Goal: Task Accomplishment & Management: Use online tool/utility

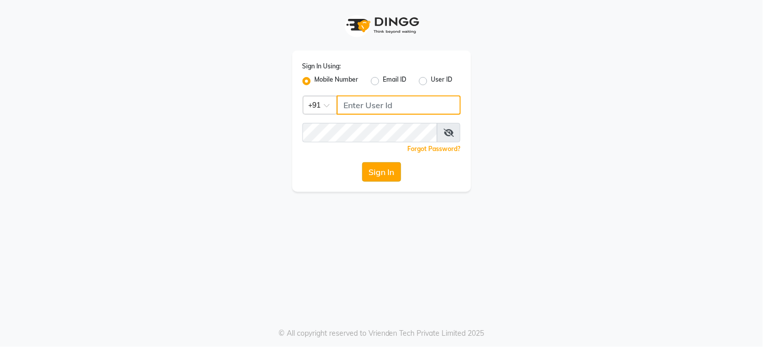
type input "7360007500"
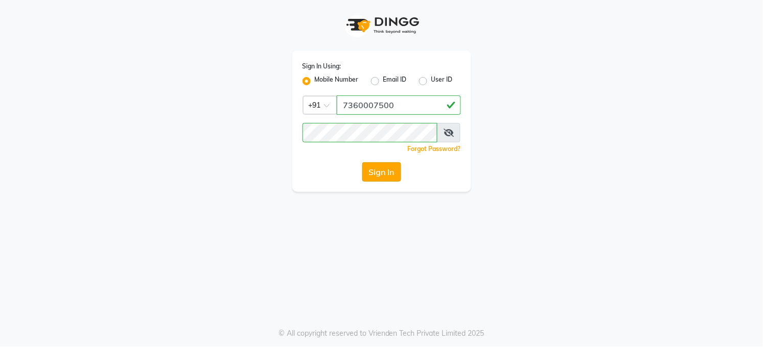
click at [382, 172] on button "Sign In" at bounding box center [381, 171] width 39 height 19
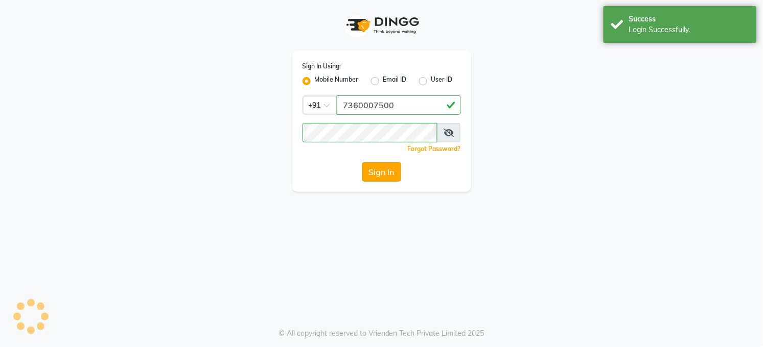
select select "35"
select select "service"
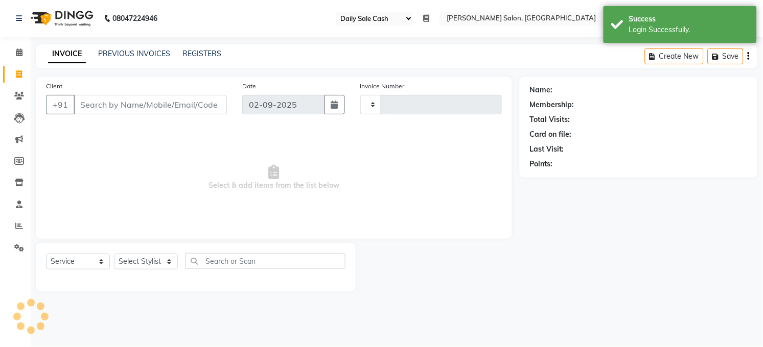
type input "3241"
select select "5748"
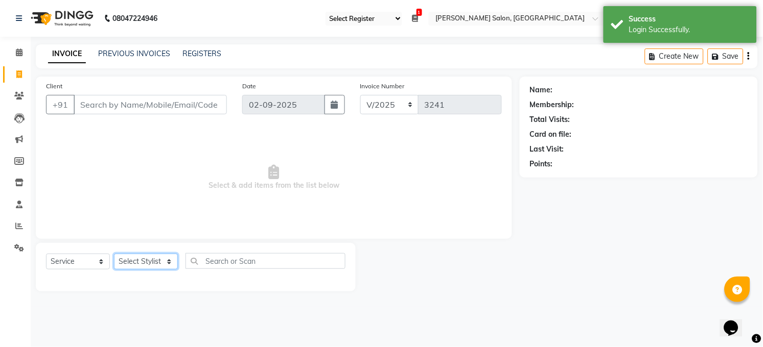
click at [168, 262] on select "Select Stylist [PERSON_NAME] [PERSON_NAME] COUNTER Manager [PERSON_NAME] [PERSO…" at bounding box center [146, 262] width 64 height 16
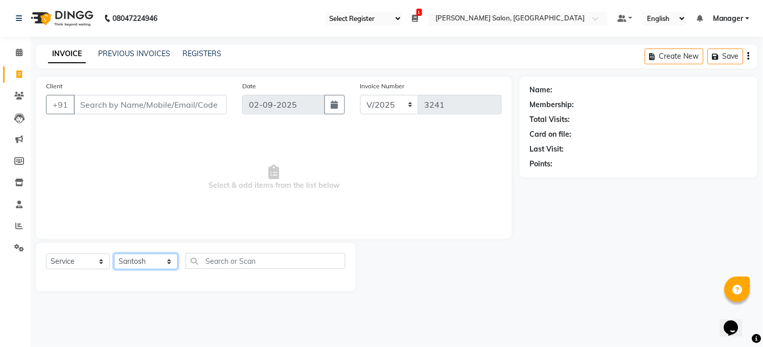
click at [114, 254] on select "Select Stylist [PERSON_NAME] [PERSON_NAME] COUNTER Manager [PERSON_NAME] [PERSO…" at bounding box center [146, 262] width 64 height 16
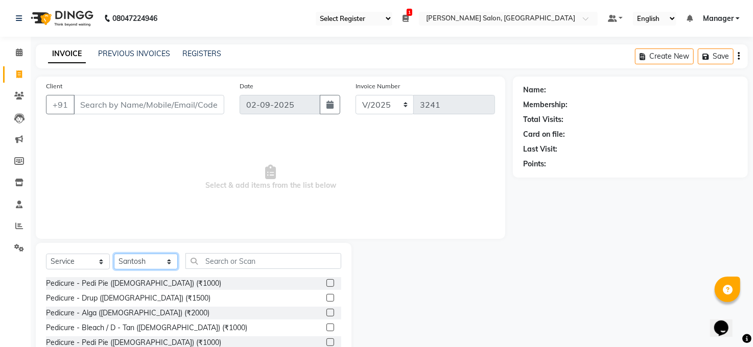
select select "40299"
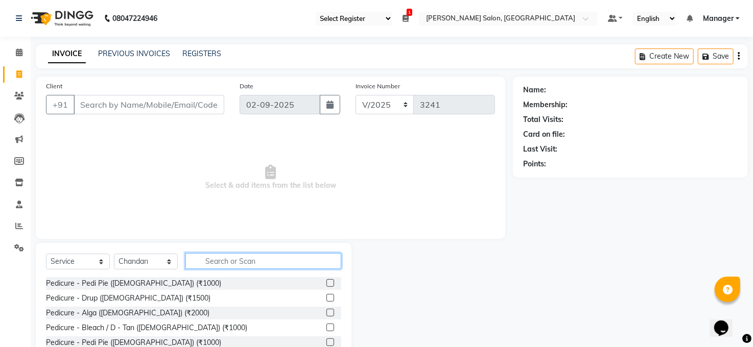
click at [214, 263] on input "text" at bounding box center [263, 261] width 156 height 16
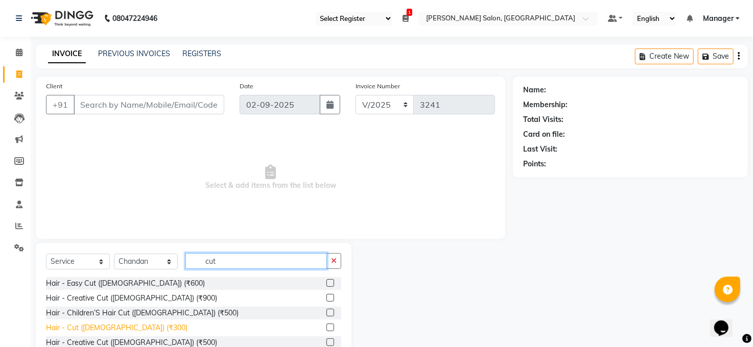
type input "cut"
click at [95, 330] on div "Hair - Cut ([DEMOGRAPHIC_DATA]) (₹300)" at bounding box center [117, 328] width 142 height 11
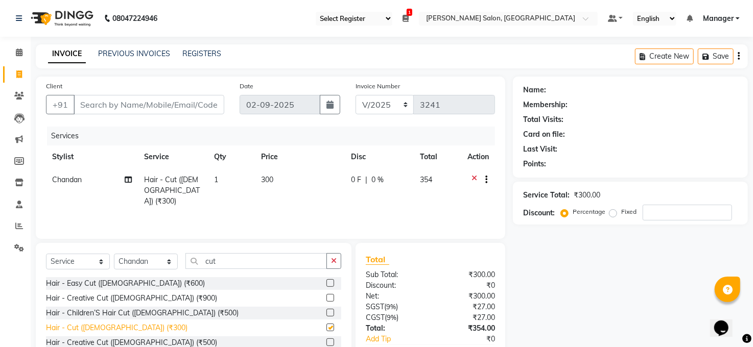
checkbox input "false"
click at [119, 107] on input "Client" at bounding box center [149, 104] width 151 height 19
type input "9"
type input "0"
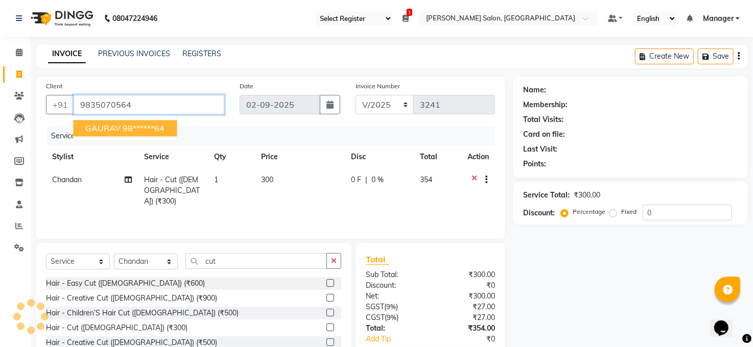
type input "9835070564"
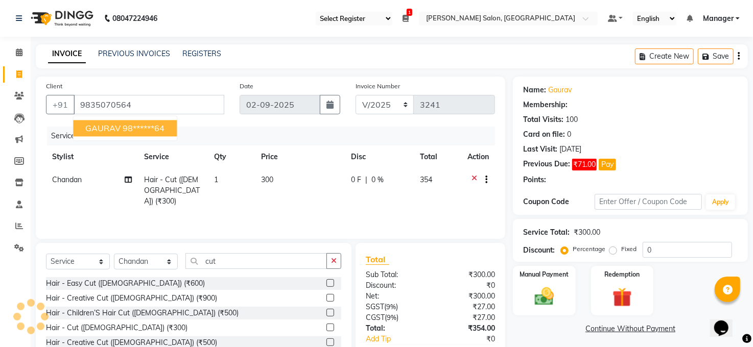
select select "1: Object"
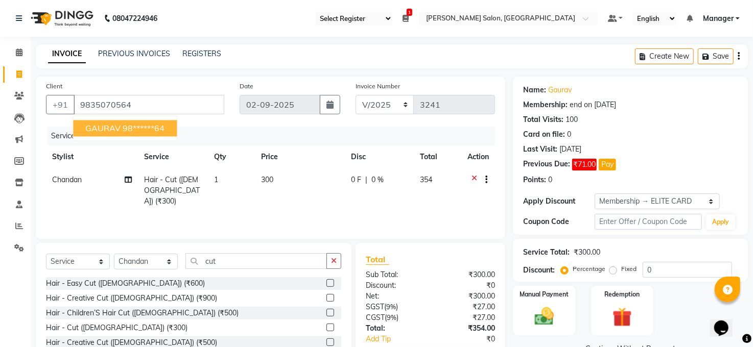
click at [109, 122] on button "GAURAV 98******64" at bounding box center [125, 128] width 104 height 16
type input "98******64"
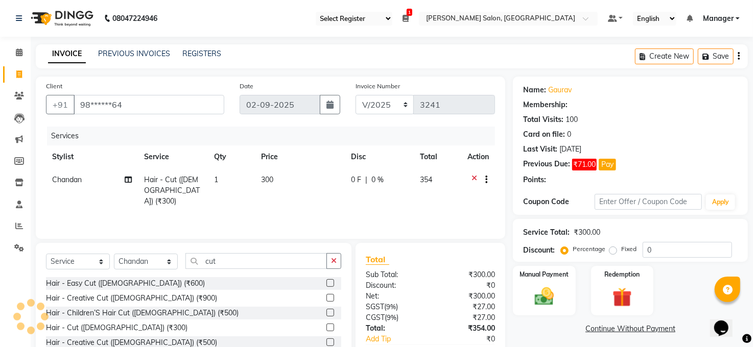
select select "1: Object"
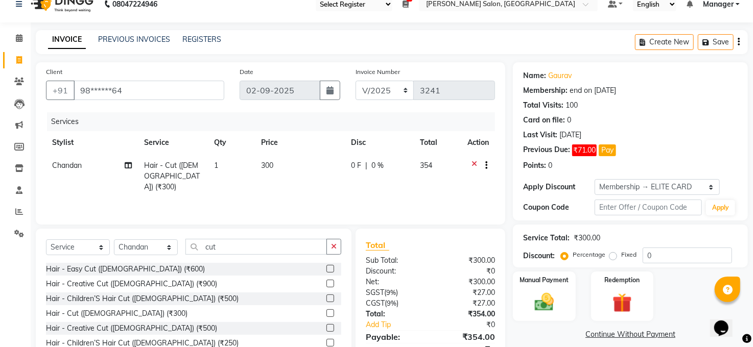
scroll to position [61, 0]
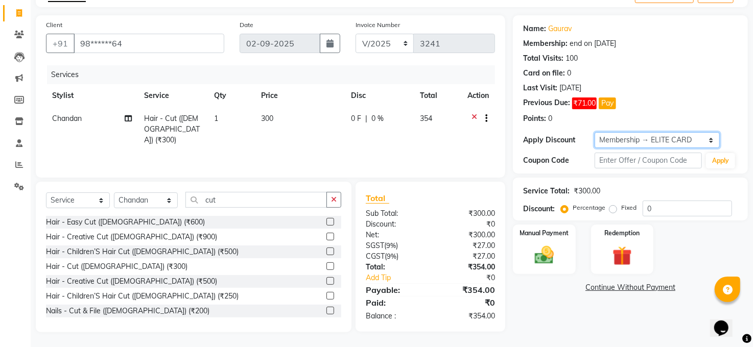
click at [651, 139] on select "Select Membership → ELITE CARD" at bounding box center [657, 140] width 125 height 16
click at [595, 132] on select "Select Membership → ELITE CARD" at bounding box center [657, 140] width 125 height 16
click at [379, 114] on span "0 %" at bounding box center [377, 118] width 12 height 11
select select "40299"
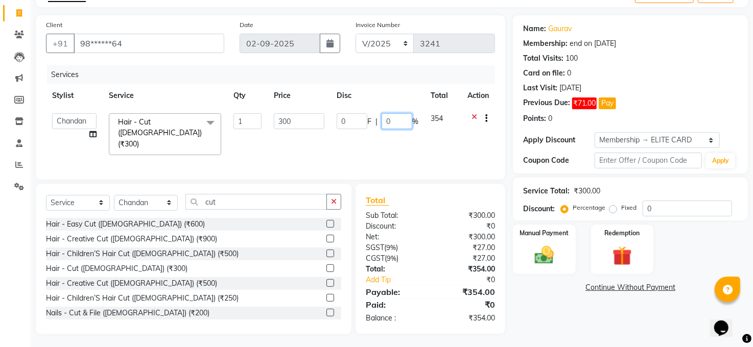
click at [395, 120] on input "0" at bounding box center [397, 121] width 31 height 16
type input "20"
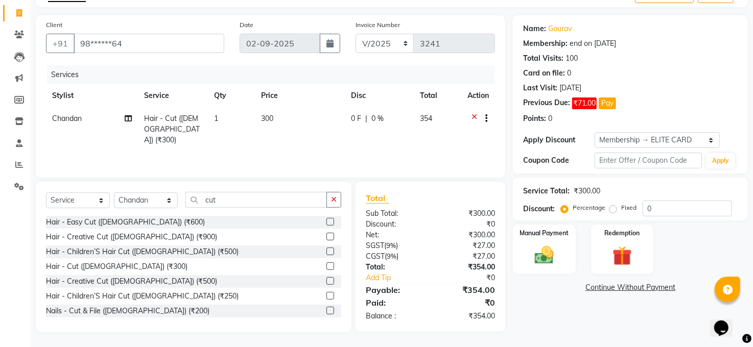
click at [536, 280] on div "Name: Gaurav Membership: end on [DATE] Total Visits: 100 Card on file: 0 Last V…" at bounding box center [634, 173] width 243 height 317
click at [376, 119] on span "0 %" at bounding box center [377, 118] width 12 height 11
select select "40299"
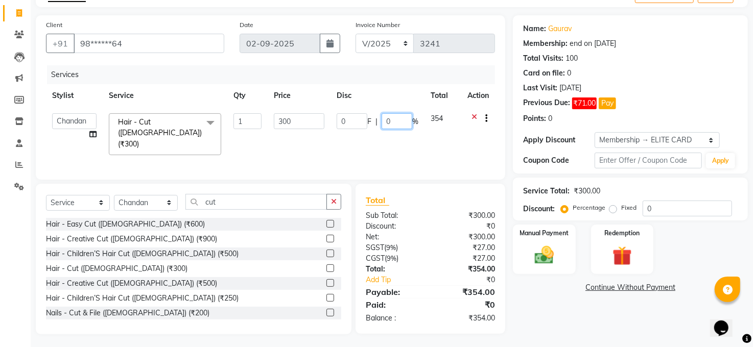
click at [392, 121] on input "0" at bounding box center [397, 121] width 31 height 16
type input "20"
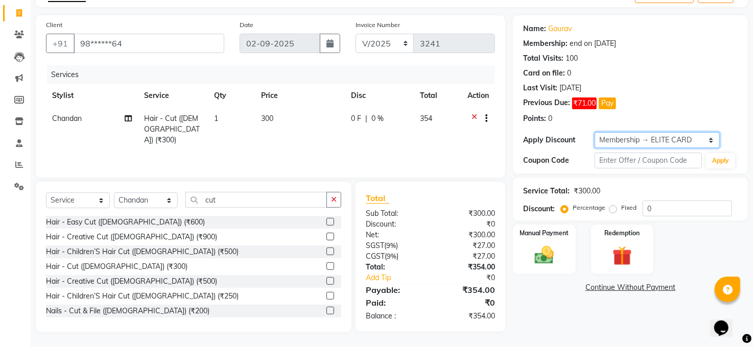
click at [712, 141] on select "Select Membership → ELITE CARD" at bounding box center [657, 140] width 125 height 16
click at [595, 132] on select "Select Membership → ELITE CARD" at bounding box center [657, 140] width 125 height 16
click at [710, 139] on select "Select Membership → ELITE CARD" at bounding box center [657, 140] width 125 height 16
click at [595, 132] on select "Select Membership → ELITE CARD" at bounding box center [657, 140] width 125 height 16
click at [682, 207] on input "0" at bounding box center [687, 209] width 89 height 16
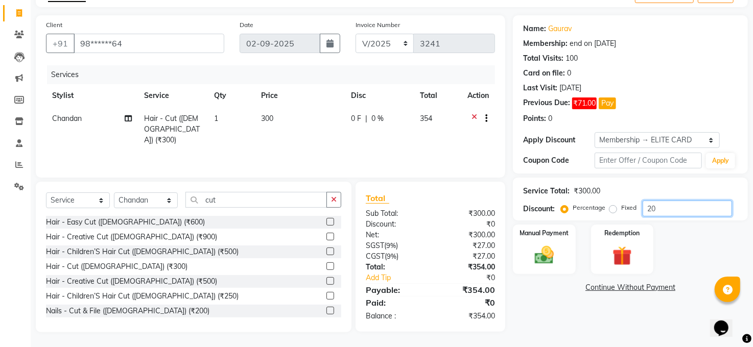
type input "20"
click at [701, 249] on div "Manual Payment Redemption" at bounding box center [630, 250] width 250 height 50
click at [686, 208] on input "20" at bounding box center [687, 209] width 89 height 16
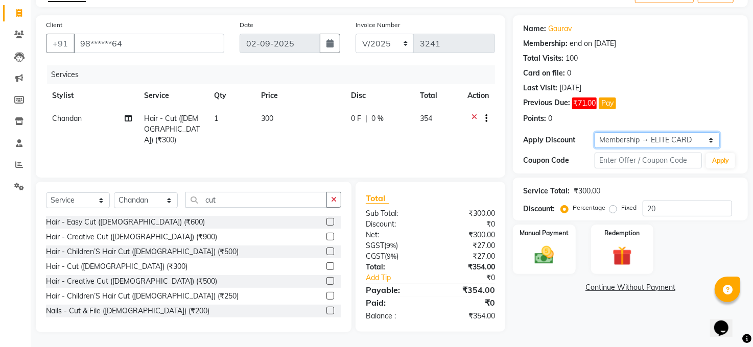
click at [710, 140] on select "Select Membership → ELITE CARD" at bounding box center [657, 140] width 125 height 16
click at [695, 137] on select "Select Membership → ELITE CARD" at bounding box center [657, 140] width 125 height 16
click at [710, 137] on select "Select Membership → ELITE CARD" at bounding box center [657, 140] width 125 height 16
select select "0:"
click at [595, 132] on select "Select Membership → ELITE CARD" at bounding box center [657, 140] width 125 height 16
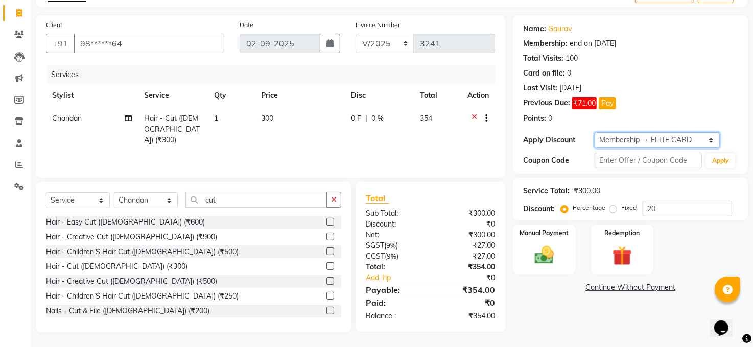
type input "0"
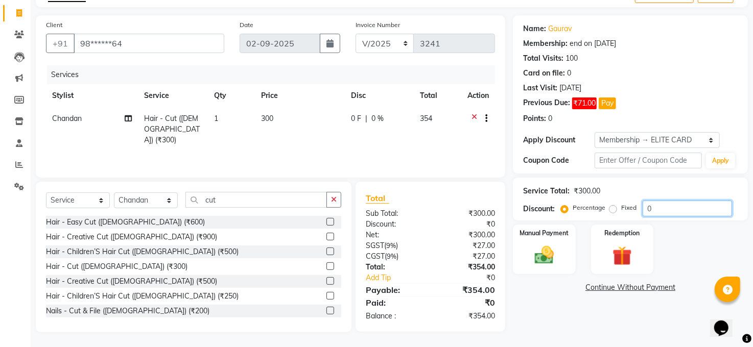
click at [668, 207] on input "0" at bounding box center [687, 209] width 89 height 16
type input "1"
type input "20"
click at [549, 249] on img at bounding box center [544, 256] width 33 height 24
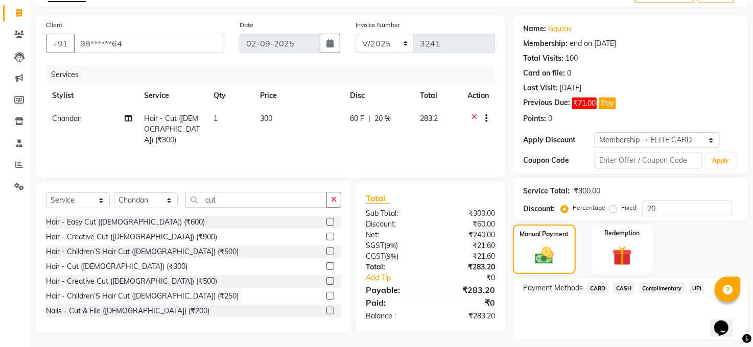
click at [695, 286] on span "UPI" at bounding box center [697, 289] width 16 height 12
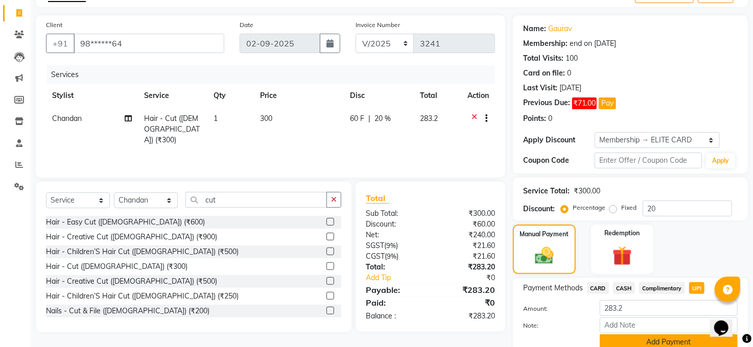
click at [681, 342] on button "Add Payment" at bounding box center [669, 343] width 138 height 16
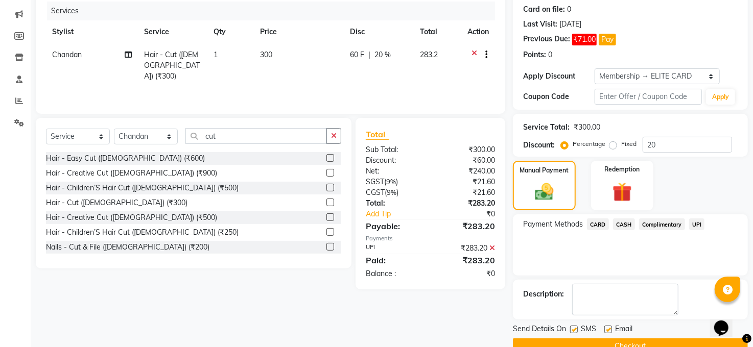
scroll to position [147, 0]
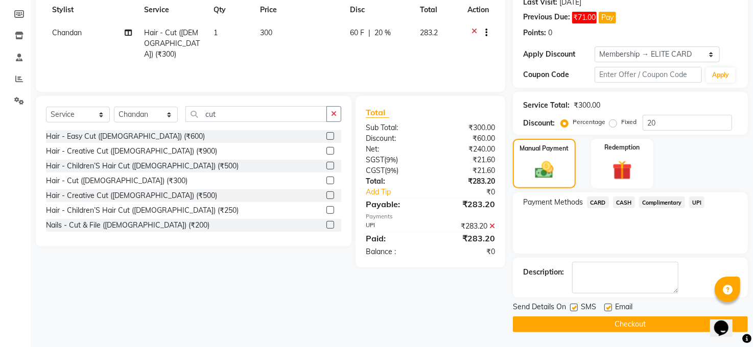
click at [650, 325] on button "Checkout" at bounding box center [630, 325] width 235 height 16
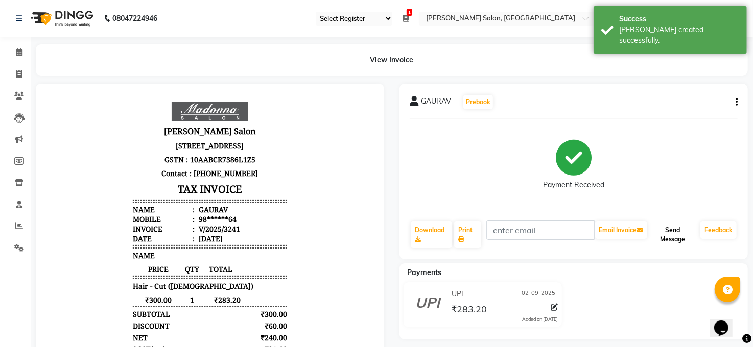
click at [677, 239] on button "Send Message" at bounding box center [672, 235] width 47 height 27
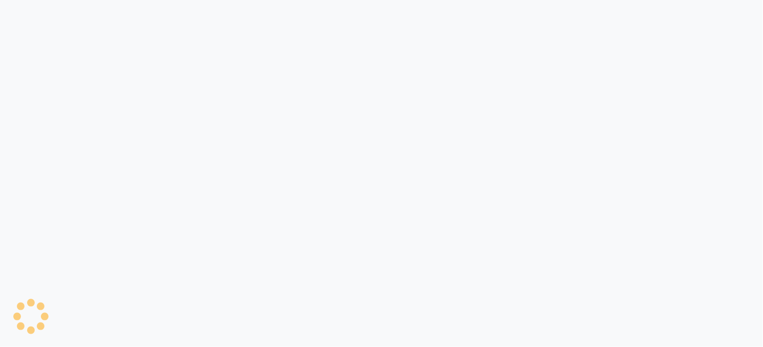
select select "35"
select select "service"
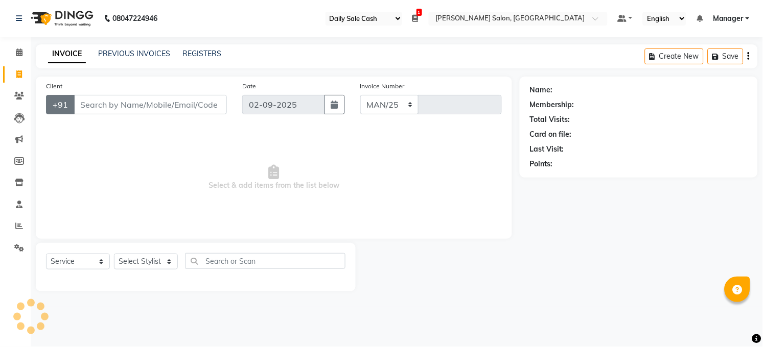
select select "5748"
type input "3242"
